Goal: Find specific page/section

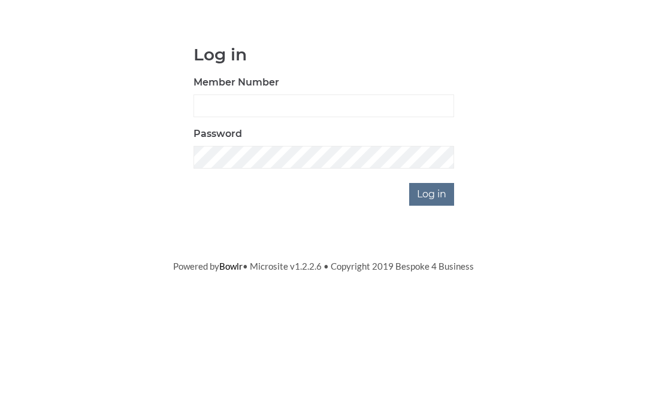
scroll to position [101, 0]
type input "4060"
click at [432, 284] on input "Log in" at bounding box center [431, 295] width 45 height 23
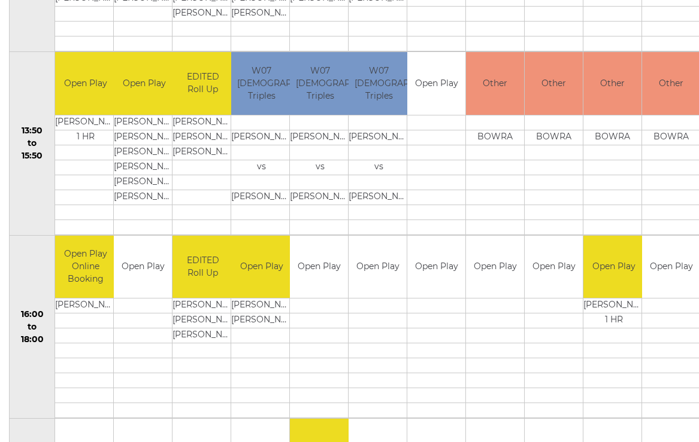
scroll to position [734, 0]
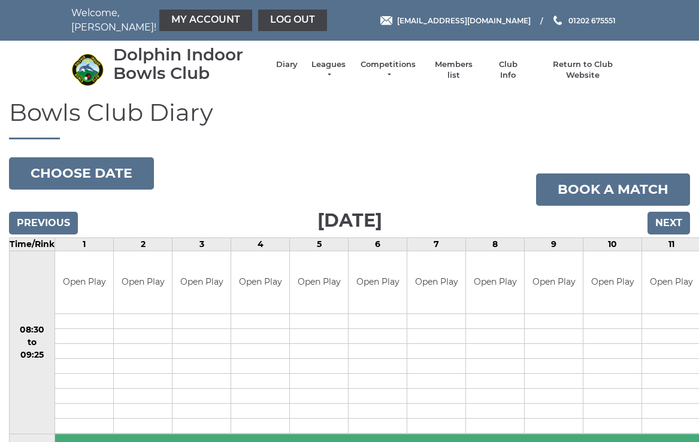
click at [111, 171] on button "Choose date" at bounding box center [81, 173] width 145 height 32
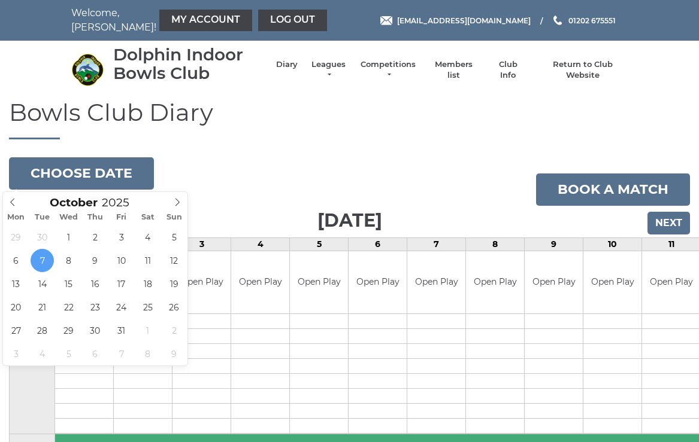
type input "2025-10-11"
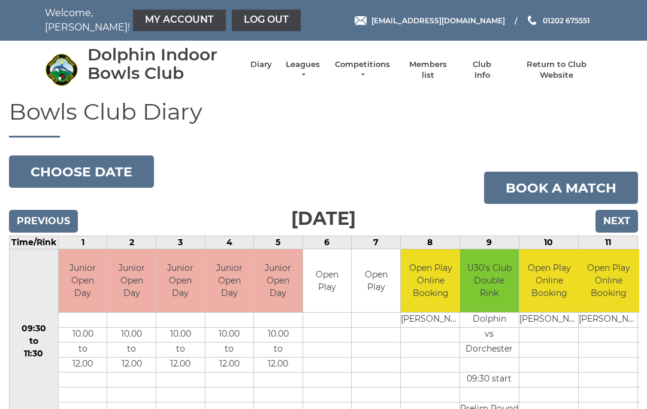
click at [491, 66] on link "Club Info" at bounding box center [482, 70] width 35 height 22
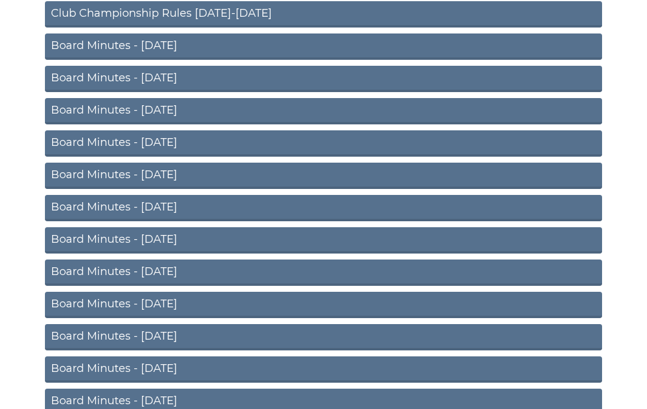
scroll to position [75, 0]
